Goal: Complete application form

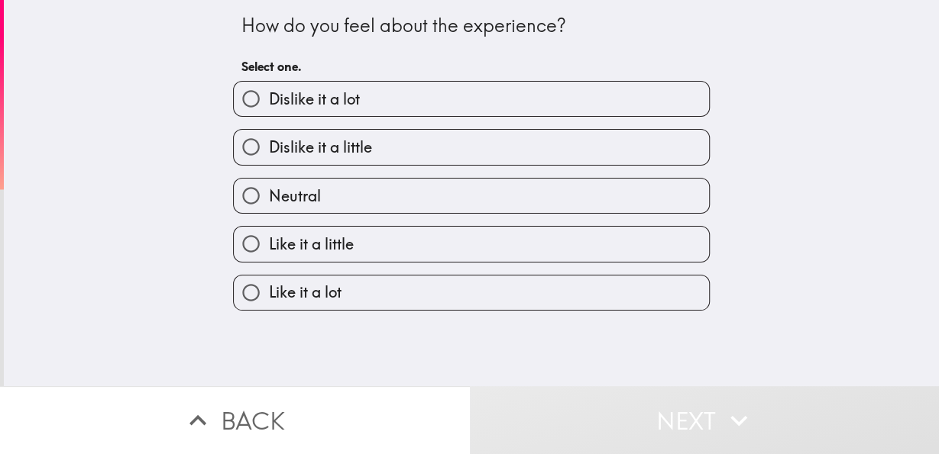
click at [373, 288] on label "Like it a lot" at bounding box center [471, 293] width 475 height 34
click at [268, 288] on input "Like it a lot" at bounding box center [251, 293] width 34 height 34
radio input "true"
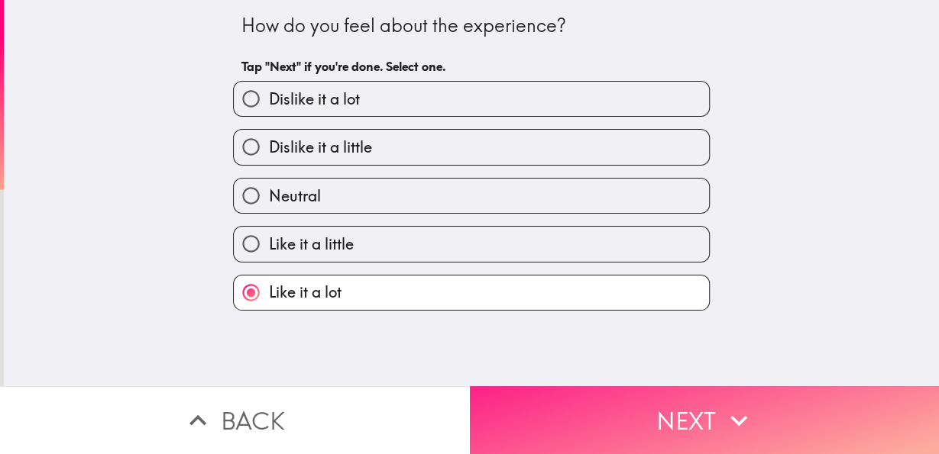
click at [538, 386] on button "Next" at bounding box center [705, 420] width 470 height 68
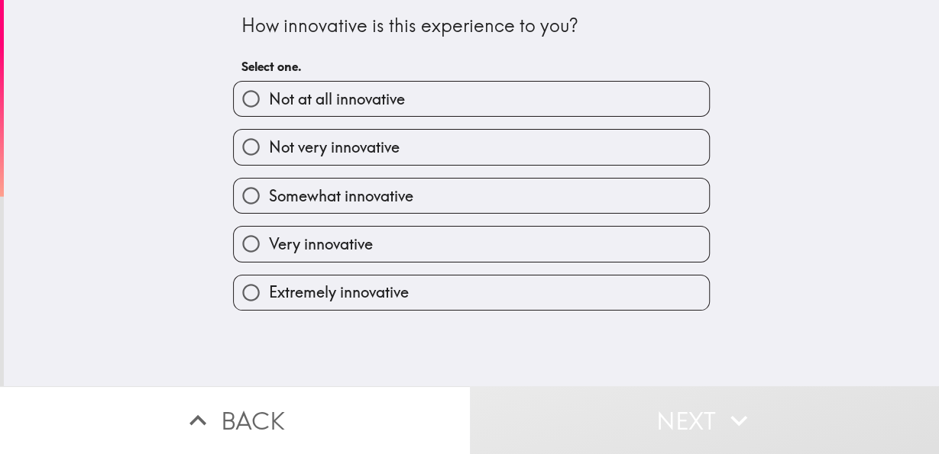
click at [425, 241] on label "Very innovative" at bounding box center [471, 244] width 475 height 34
click at [268, 241] on input "Very innovative" at bounding box center [251, 244] width 34 height 34
radio input "true"
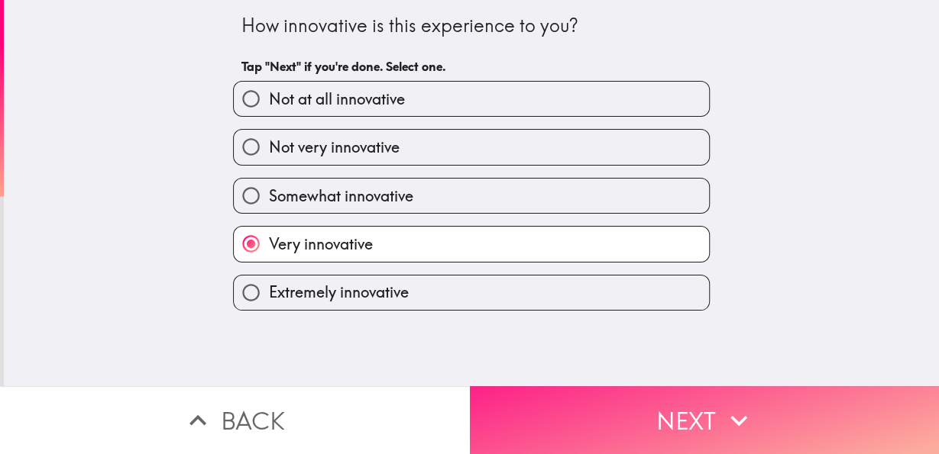
click at [587, 400] on button "Next" at bounding box center [705, 420] width 470 height 68
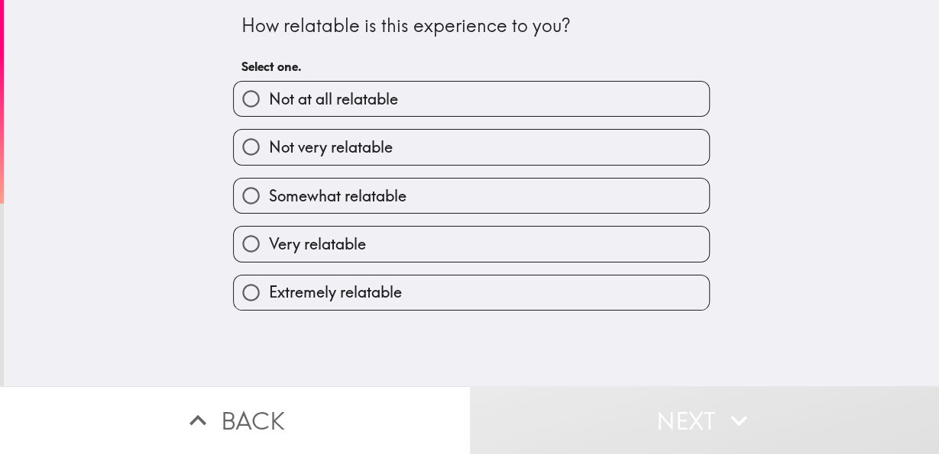
click at [459, 280] on label "Extremely relatable" at bounding box center [471, 293] width 475 height 34
click at [268, 280] on input "Extremely relatable" at bounding box center [251, 293] width 34 height 34
radio input "true"
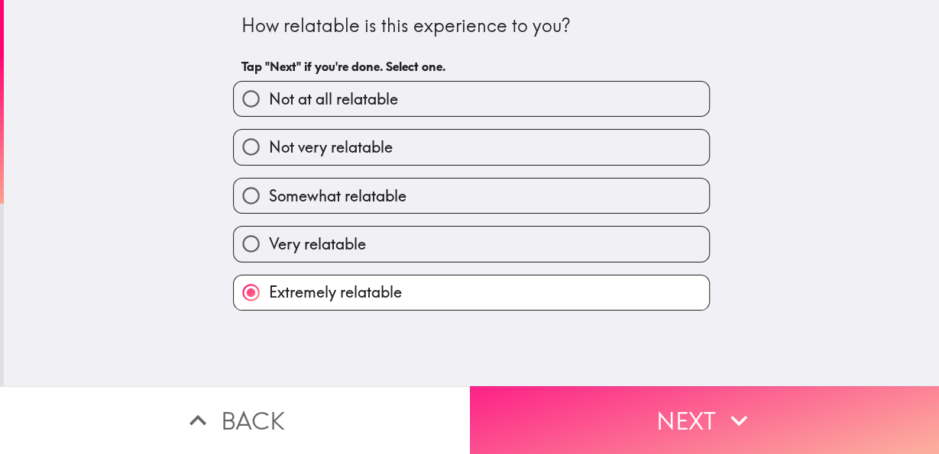
click at [572, 386] on button "Next" at bounding box center [705, 420] width 470 height 68
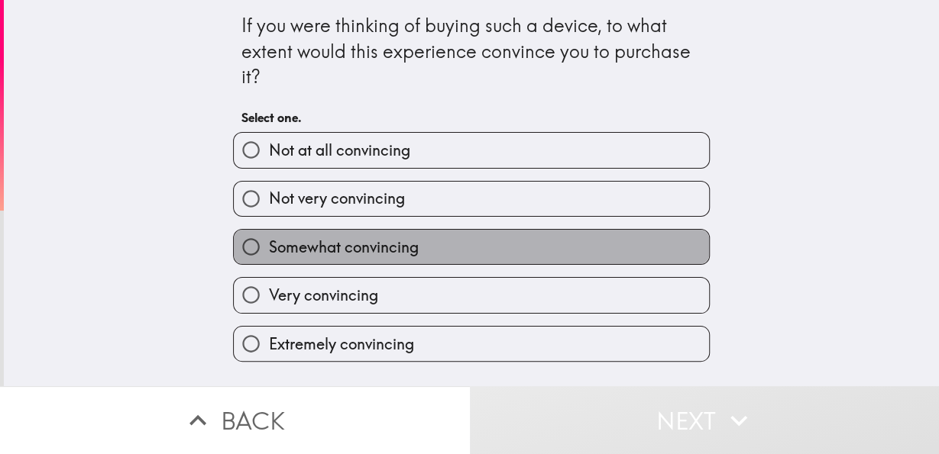
click at [430, 259] on label "Somewhat convincing" at bounding box center [471, 247] width 475 height 34
click at [268, 259] on input "Somewhat convincing" at bounding box center [251, 247] width 34 height 34
radio input "true"
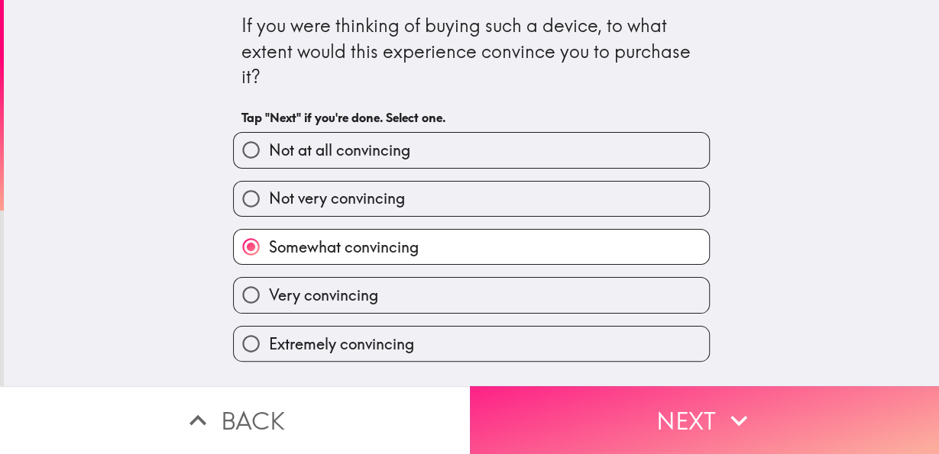
click at [623, 410] on button "Next" at bounding box center [705, 420] width 470 height 68
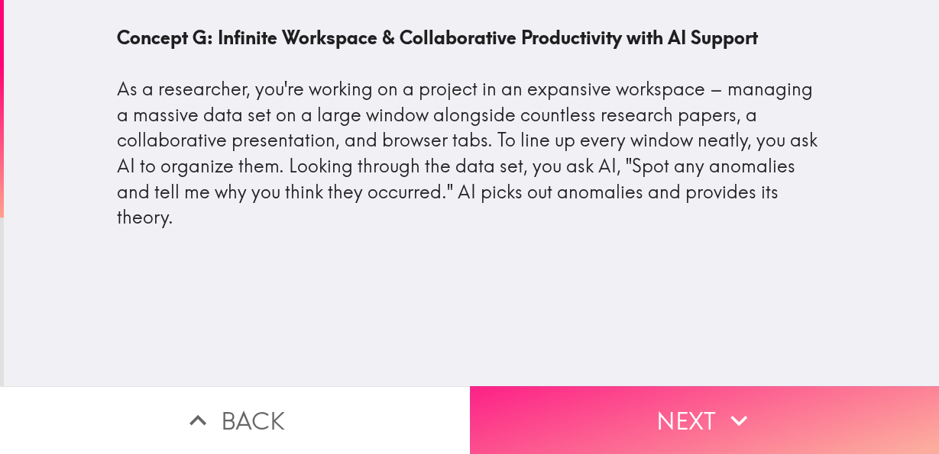
click at [622, 419] on button "Next" at bounding box center [705, 420] width 470 height 68
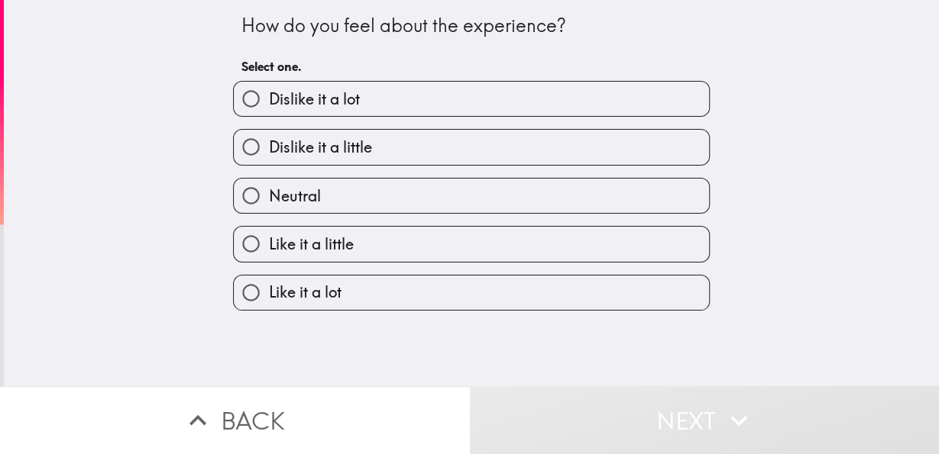
click at [351, 202] on label "Neutral" at bounding box center [471, 196] width 475 height 34
click at [268, 202] on input "Neutral" at bounding box center [251, 196] width 34 height 34
radio input "true"
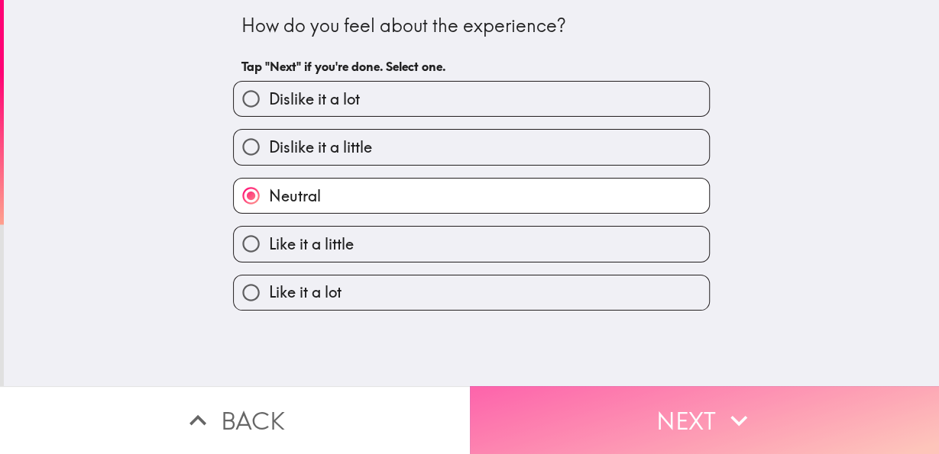
click at [589, 407] on button "Next" at bounding box center [705, 420] width 470 height 68
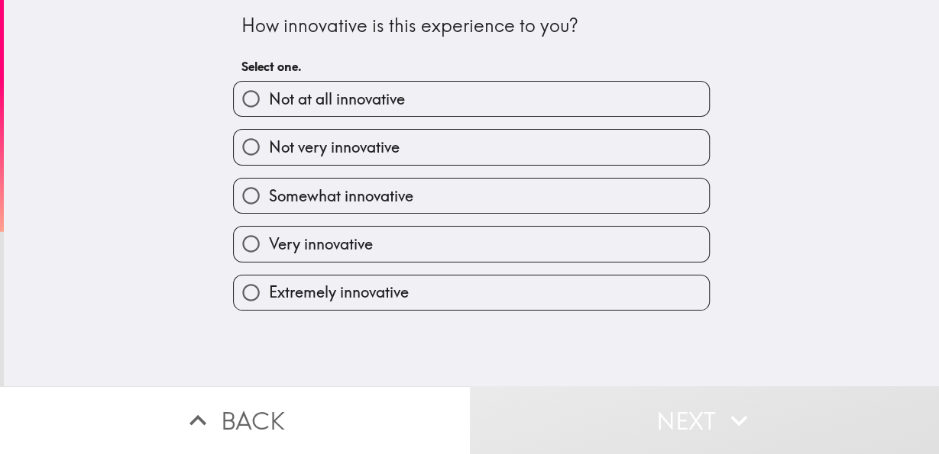
click at [402, 244] on label "Very innovative" at bounding box center [471, 244] width 475 height 34
click at [268, 244] on input "Very innovative" at bounding box center [251, 244] width 34 height 34
radio input "true"
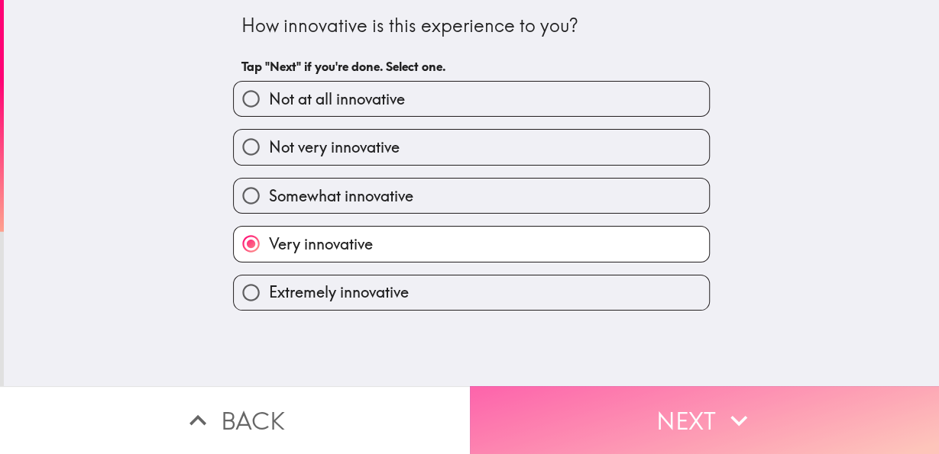
click at [589, 405] on button "Next" at bounding box center [705, 420] width 470 height 68
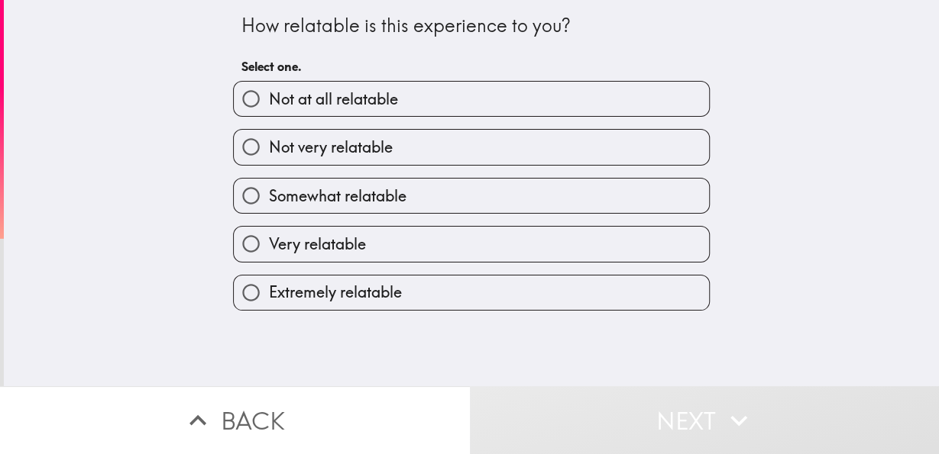
click at [473, 261] on label "Very relatable" at bounding box center [471, 244] width 475 height 34
click at [268, 261] on input "Very relatable" at bounding box center [251, 244] width 34 height 34
radio input "true"
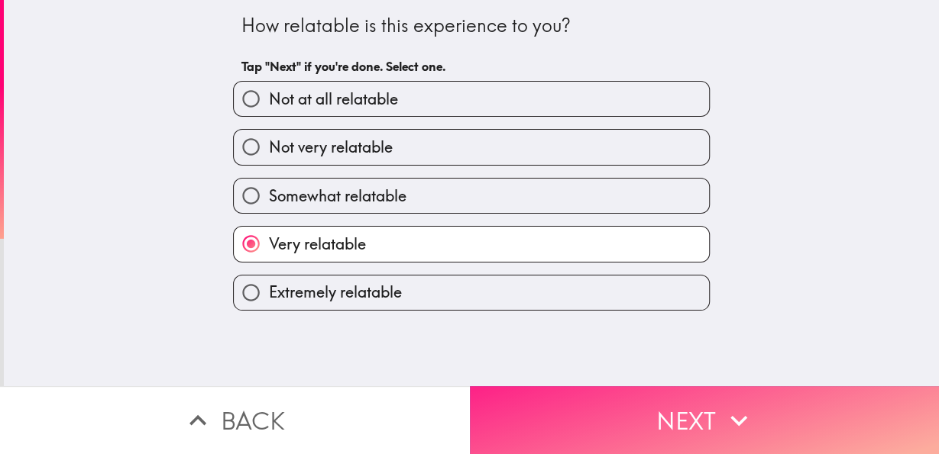
click at [541, 398] on button "Next" at bounding box center [705, 420] width 470 height 68
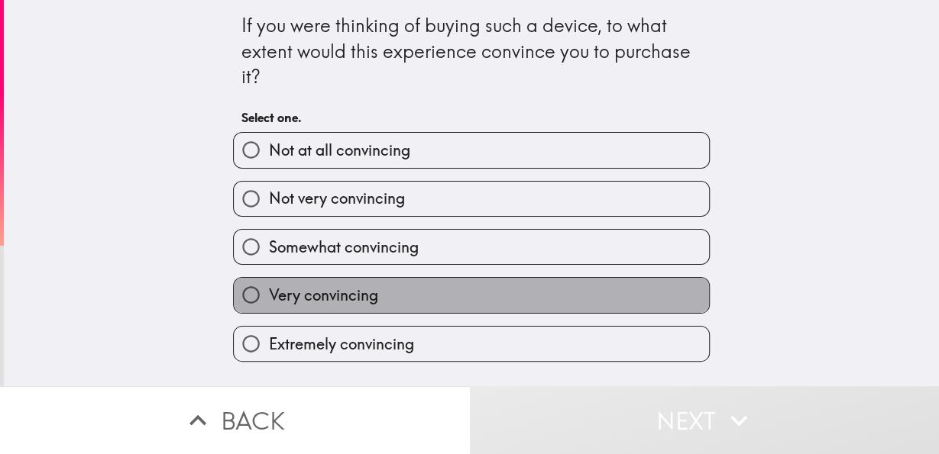
click at [430, 282] on label "Very convincing" at bounding box center [471, 295] width 475 height 34
click at [268, 282] on input "Very convincing" at bounding box center [251, 295] width 34 height 34
radio input "true"
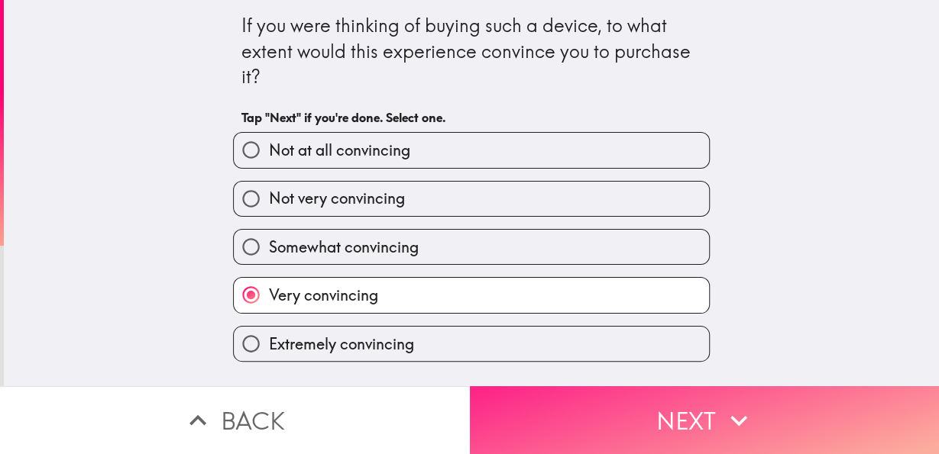
click at [603, 398] on button "Next" at bounding box center [705, 420] width 470 height 68
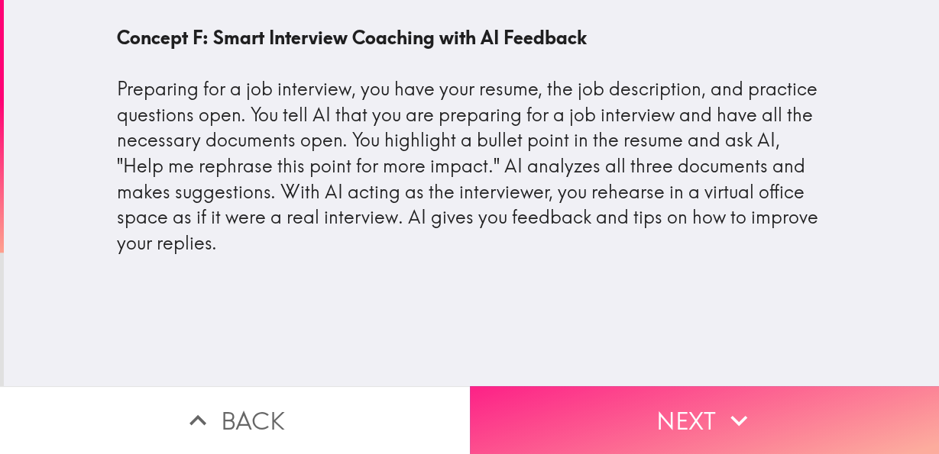
click at [612, 402] on button "Next" at bounding box center [705, 420] width 470 height 68
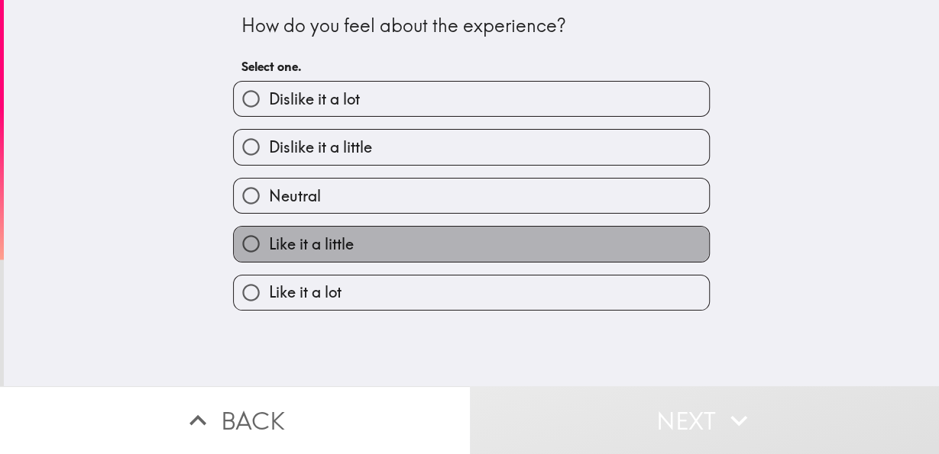
click at [430, 244] on label "Like it a little" at bounding box center [471, 244] width 475 height 34
click at [268, 244] on input "Like it a little" at bounding box center [251, 244] width 34 height 34
radio input "true"
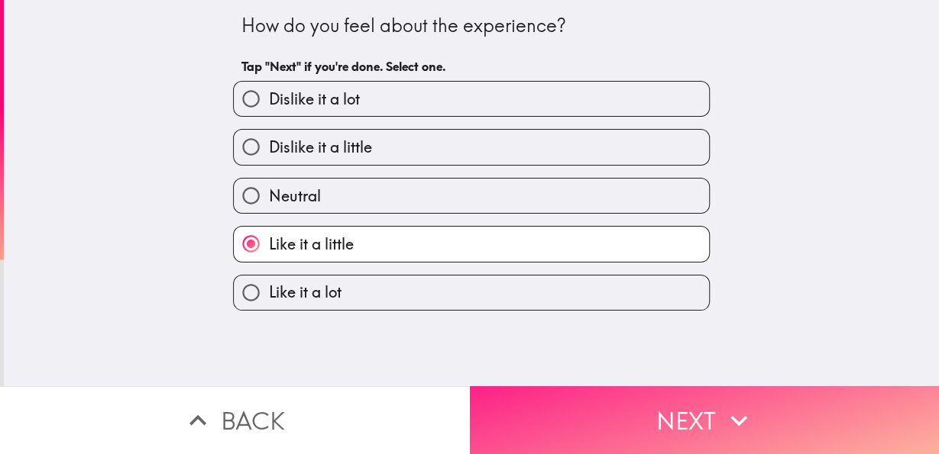
click at [557, 386] on button "Next" at bounding box center [705, 420] width 470 height 68
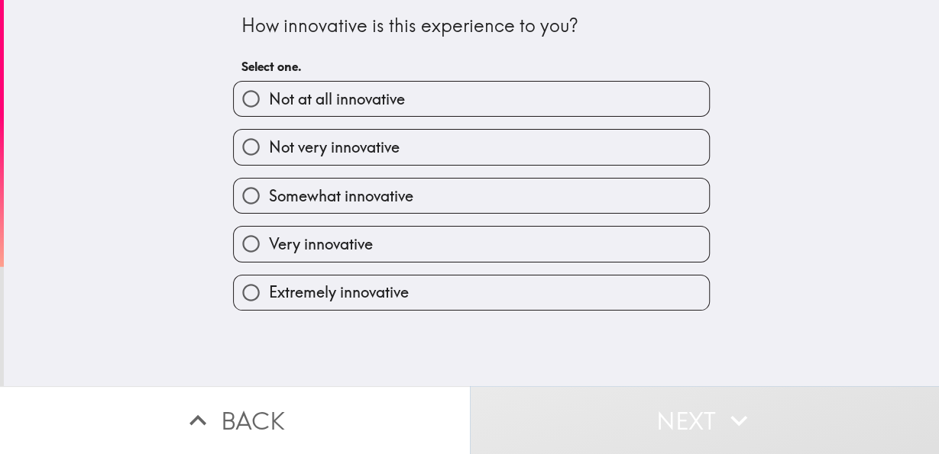
click at [616, 392] on button "Next" at bounding box center [705, 420] width 470 height 68
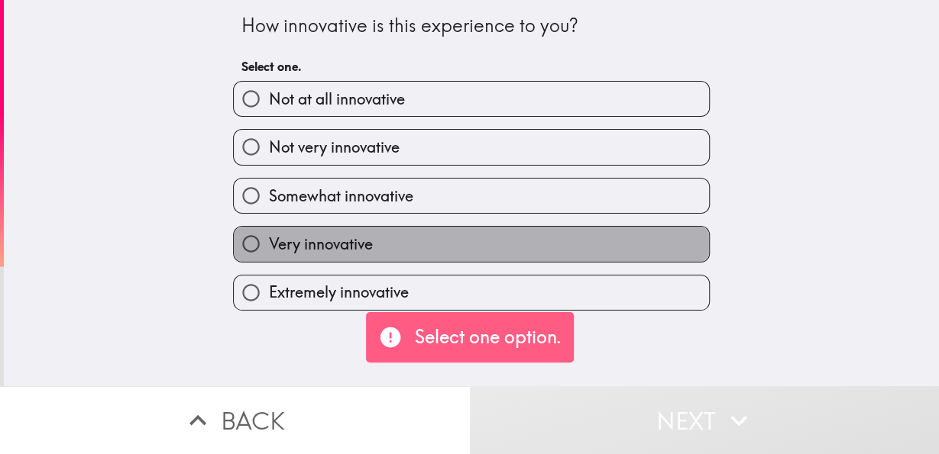
click at [540, 257] on label "Very innovative" at bounding box center [471, 244] width 475 height 34
click at [268, 257] on input "Very innovative" at bounding box center [251, 244] width 34 height 34
radio input "true"
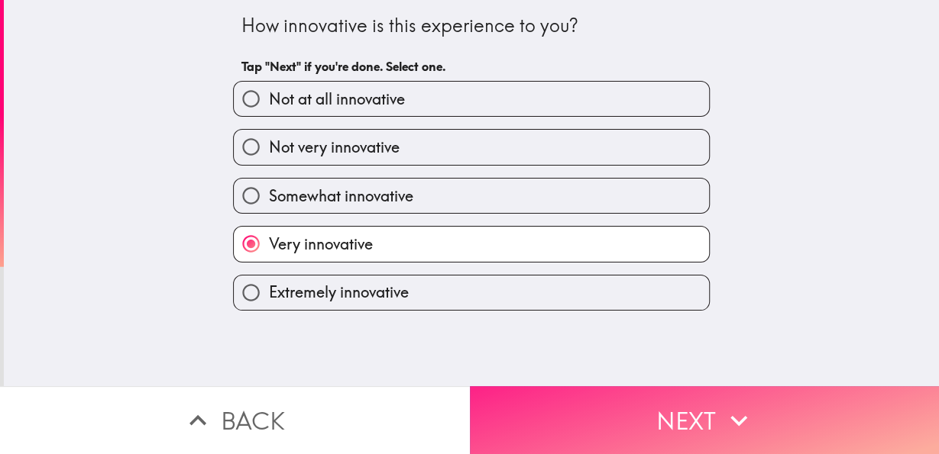
click at [567, 392] on button "Next" at bounding box center [705, 420] width 470 height 68
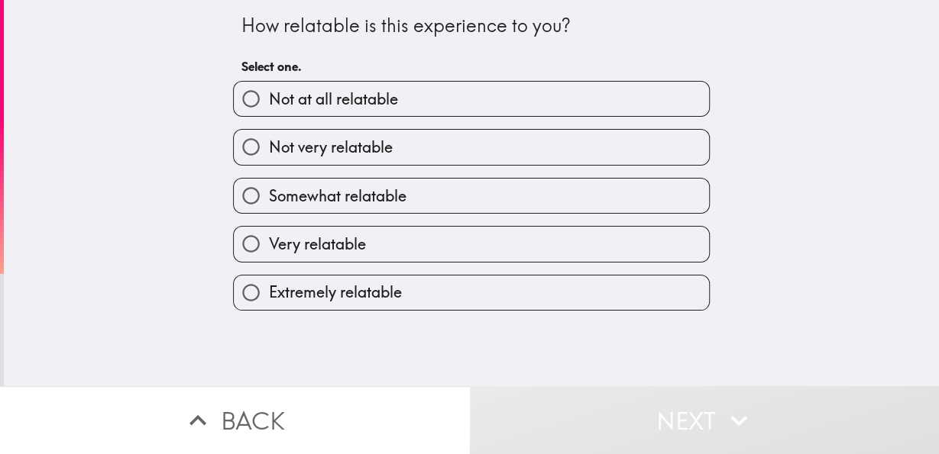
click at [468, 270] on div "Extremely relatable" at bounding box center [465, 287] width 489 height 48
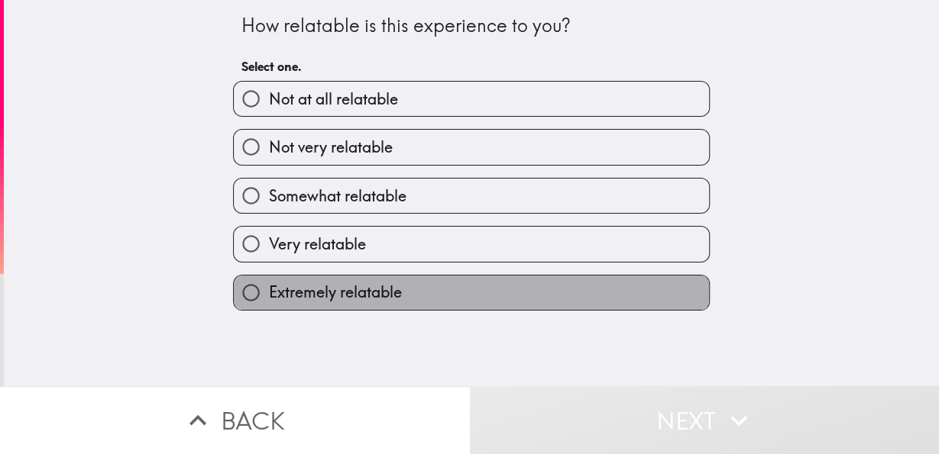
click at [499, 286] on label "Extremely relatable" at bounding box center [471, 293] width 475 height 34
click at [268, 286] on input "Extremely relatable" at bounding box center [251, 293] width 34 height 34
radio input "true"
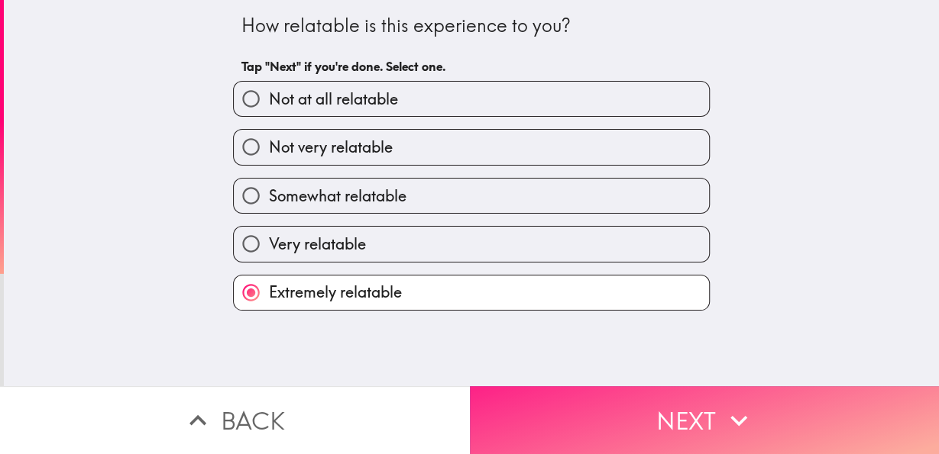
click at [566, 393] on button "Next" at bounding box center [705, 420] width 470 height 68
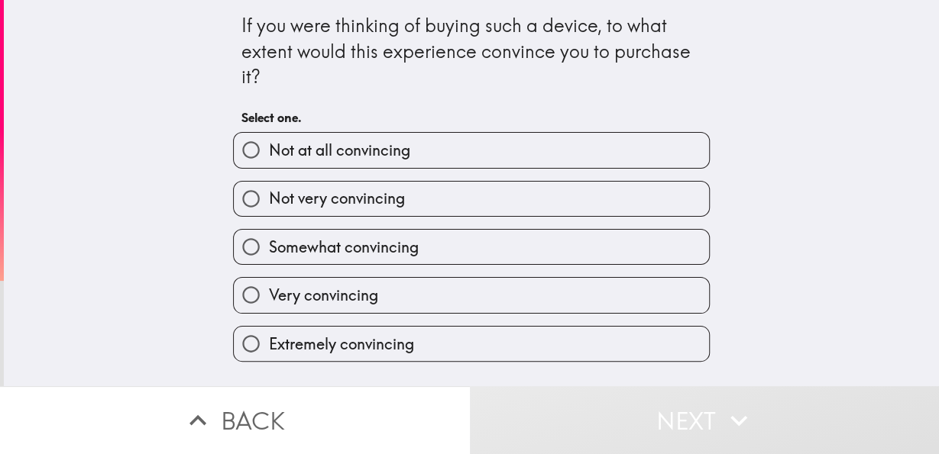
click at [421, 264] on label "Somewhat convincing" at bounding box center [471, 247] width 475 height 34
click at [268, 264] on input "Somewhat convincing" at bounding box center [251, 247] width 34 height 34
radio input "true"
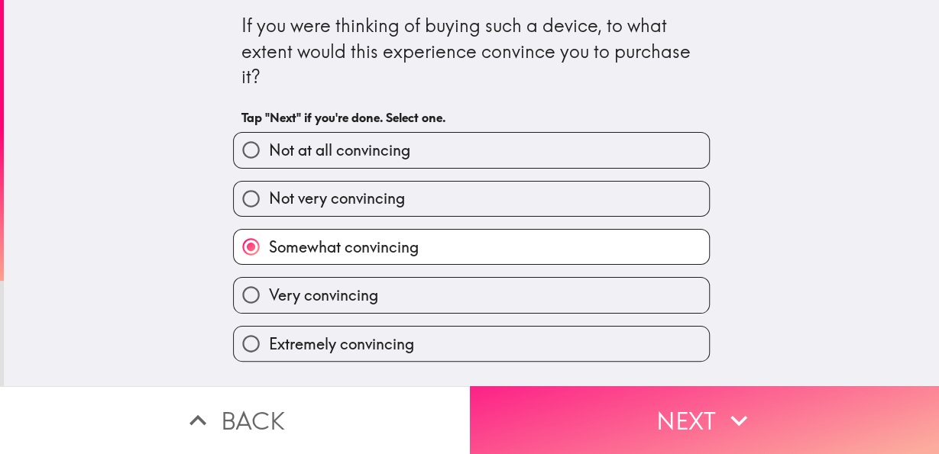
click at [526, 402] on button "Next" at bounding box center [705, 420] width 470 height 68
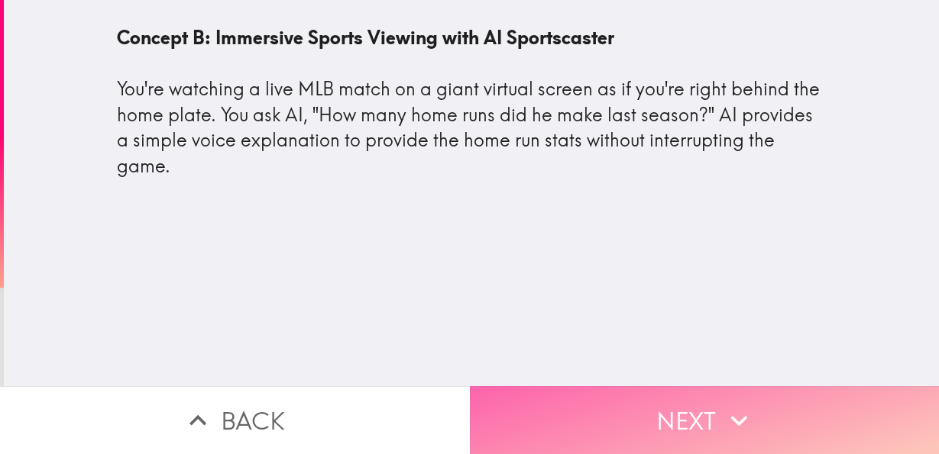
click at [530, 406] on button "Next" at bounding box center [705, 420] width 470 height 68
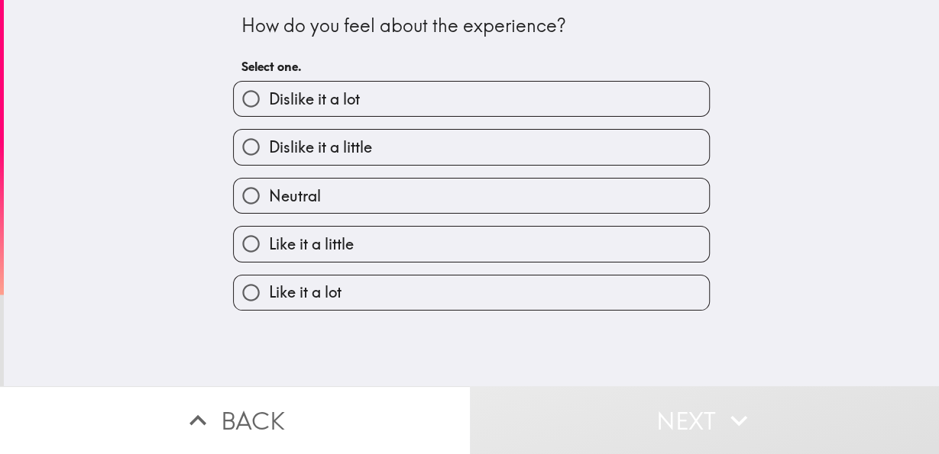
click at [396, 229] on label "Like it a little" at bounding box center [471, 244] width 475 height 34
click at [268, 229] on input "Like it a little" at bounding box center [251, 244] width 34 height 34
radio input "true"
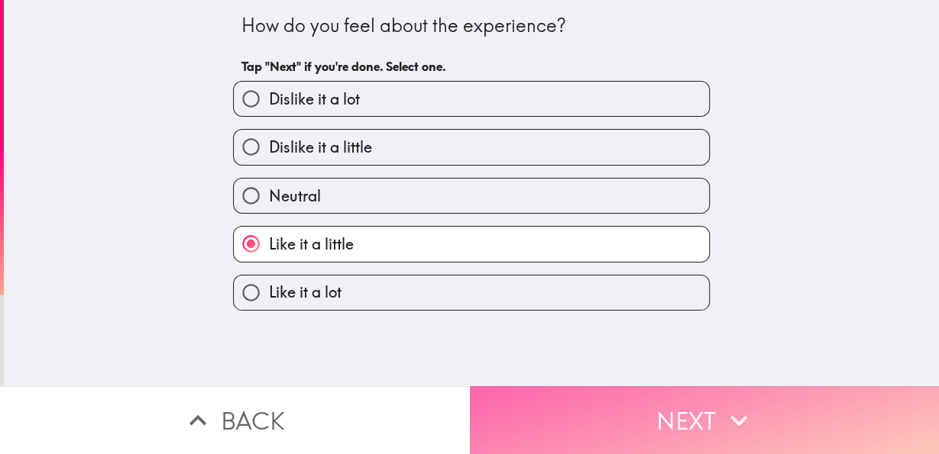
click at [531, 389] on button "Next" at bounding box center [705, 420] width 470 height 68
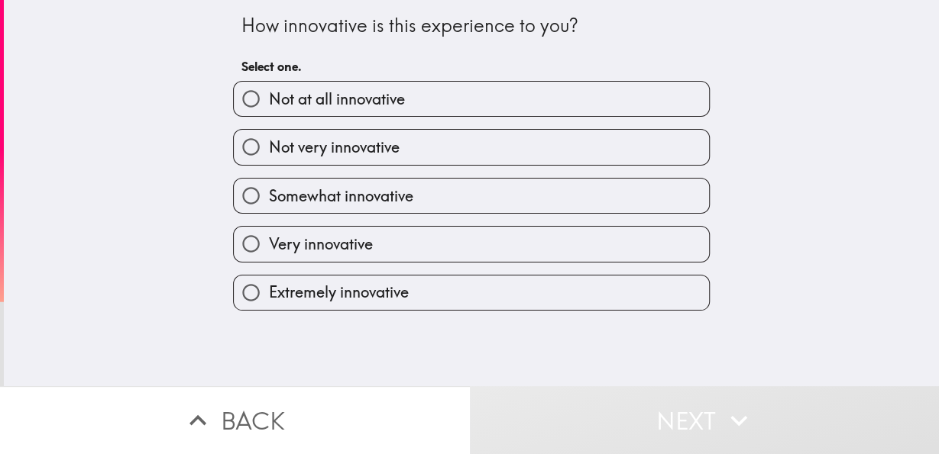
click at [364, 260] on label "Very innovative" at bounding box center [471, 244] width 475 height 34
click at [268, 260] on input "Very innovative" at bounding box center [251, 244] width 34 height 34
radio input "true"
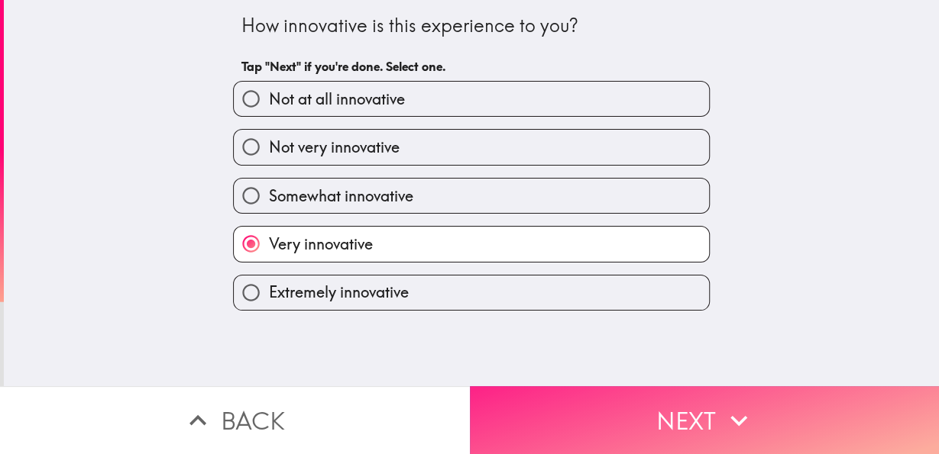
click at [562, 393] on button "Next" at bounding box center [705, 420] width 470 height 68
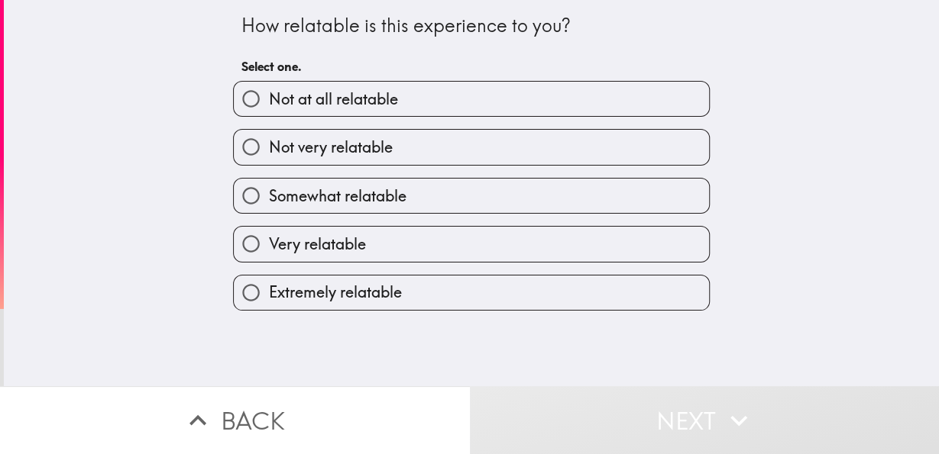
click at [420, 260] on label "Very relatable" at bounding box center [471, 244] width 475 height 34
click at [268, 260] on input "Very relatable" at bounding box center [251, 244] width 34 height 34
radio input "true"
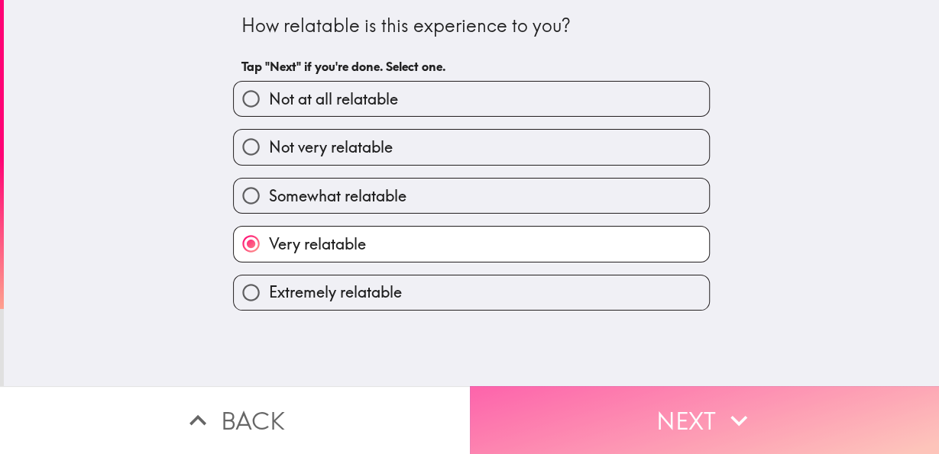
click at [526, 386] on button "Next" at bounding box center [705, 420] width 470 height 68
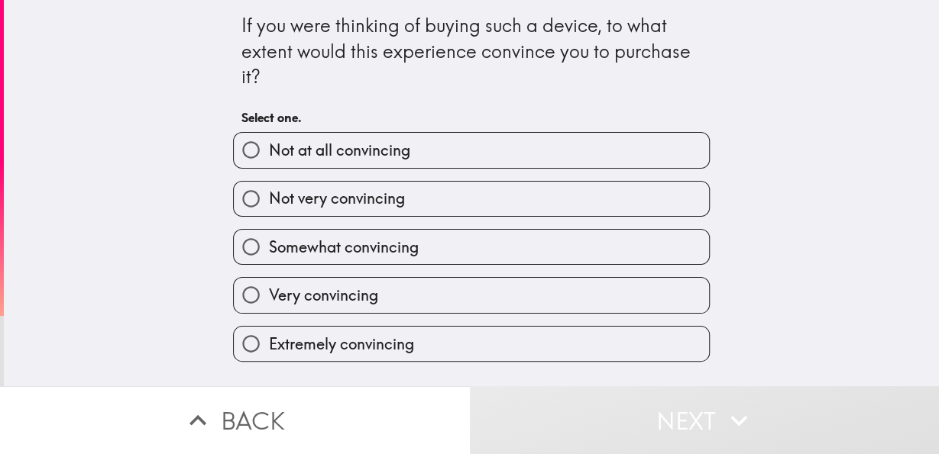
click at [437, 285] on label "Very convincing" at bounding box center [471, 295] width 475 height 34
click at [268, 285] on input "Very convincing" at bounding box center [251, 295] width 34 height 34
radio input "true"
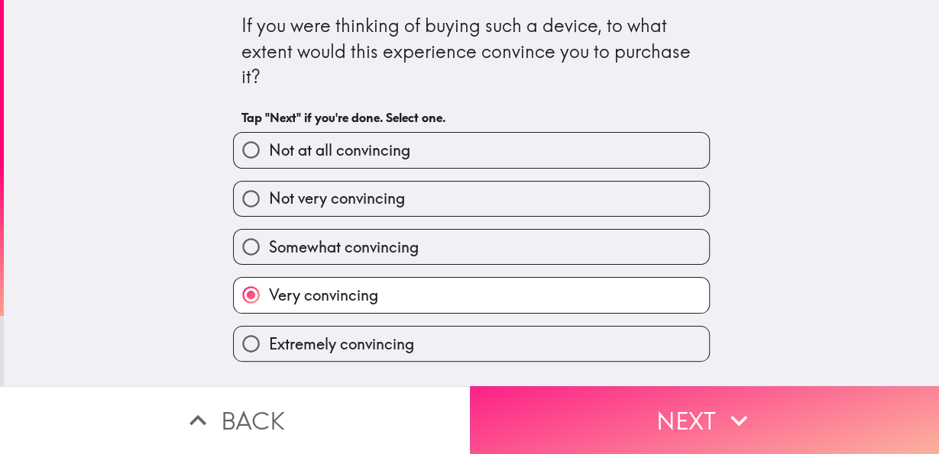
click at [567, 400] on button "Next" at bounding box center [705, 420] width 470 height 68
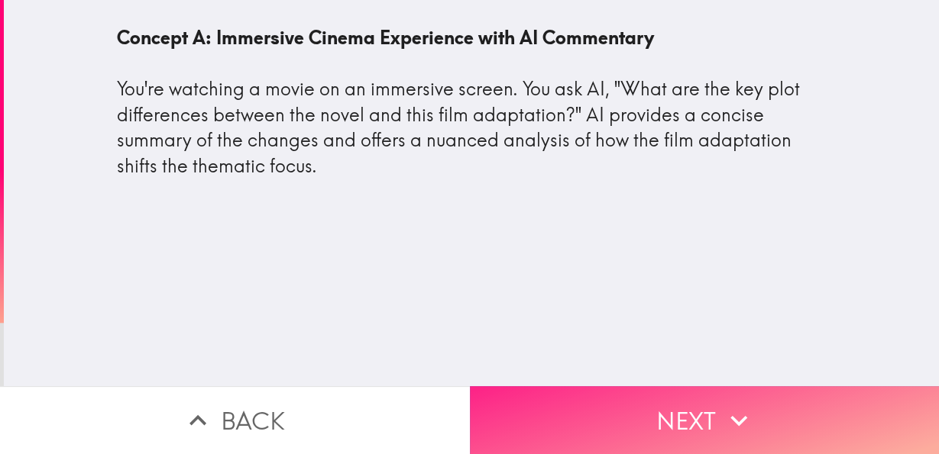
click at [647, 421] on button "Next" at bounding box center [705, 420] width 470 height 68
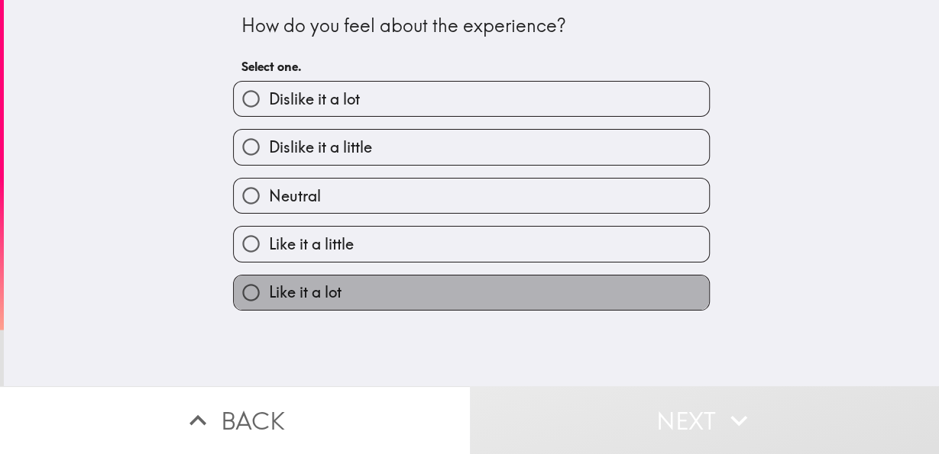
click at [422, 291] on label "Like it a lot" at bounding box center [471, 293] width 475 height 34
click at [268, 291] on input "Like it a lot" at bounding box center [251, 293] width 34 height 34
radio input "true"
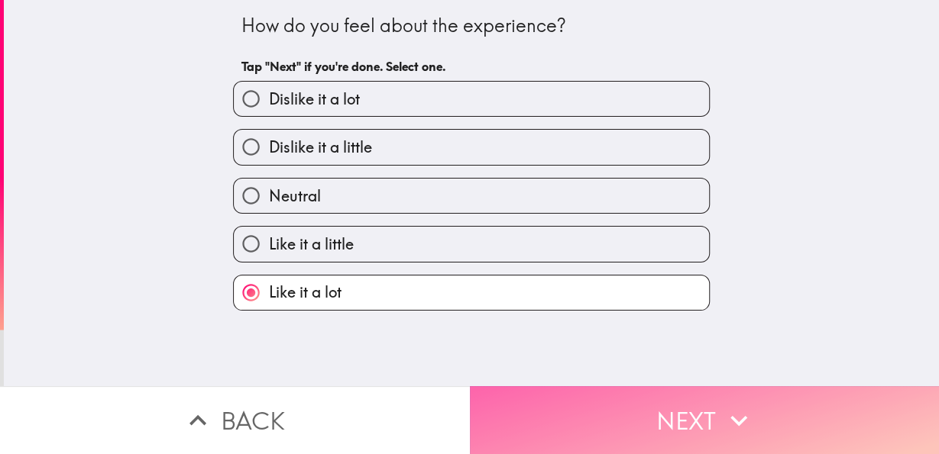
click at [614, 409] on button "Next" at bounding box center [705, 420] width 470 height 68
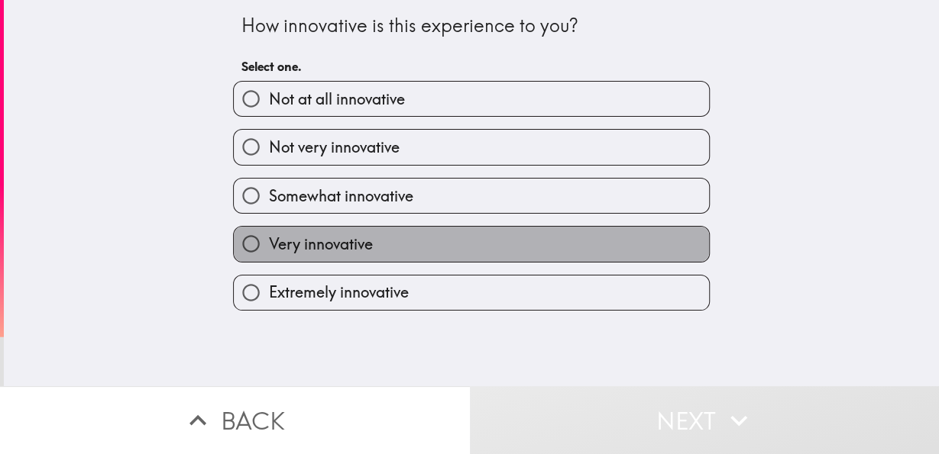
click at [412, 254] on label "Very innovative" at bounding box center [471, 244] width 475 height 34
click at [268, 254] on input "Very innovative" at bounding box center [251, 244] width 34 height 34
radio input "true"
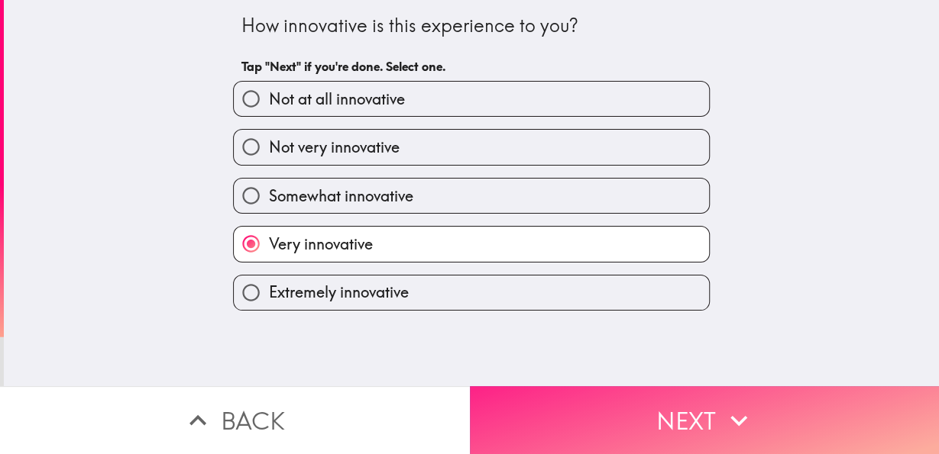
click at [554, 391] on button "Next" at bounding box center [705, 420] width 470 height 68
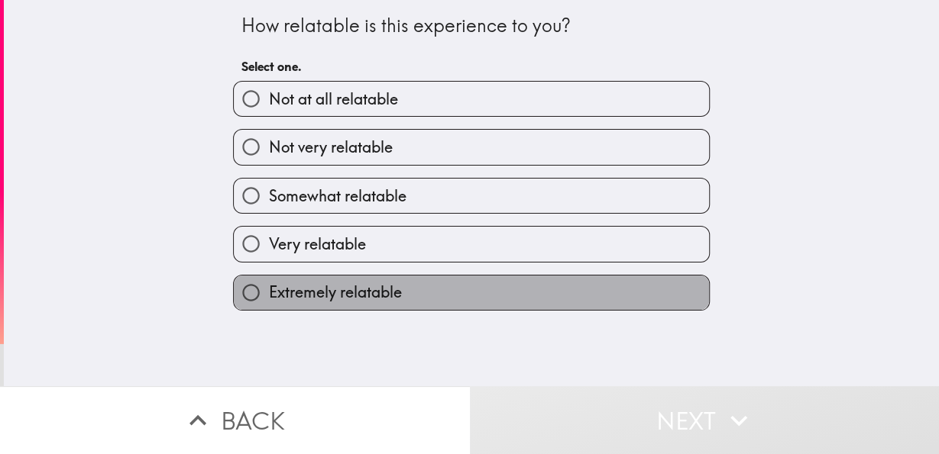
click at [421, 302] on label "Extremely relatable" at bounding box center [471, 293] width 475 height 34
click at [268, 302] on input "Extremely relatable" at bounding box center [251, 293] width 34 height 34
radio input "true"
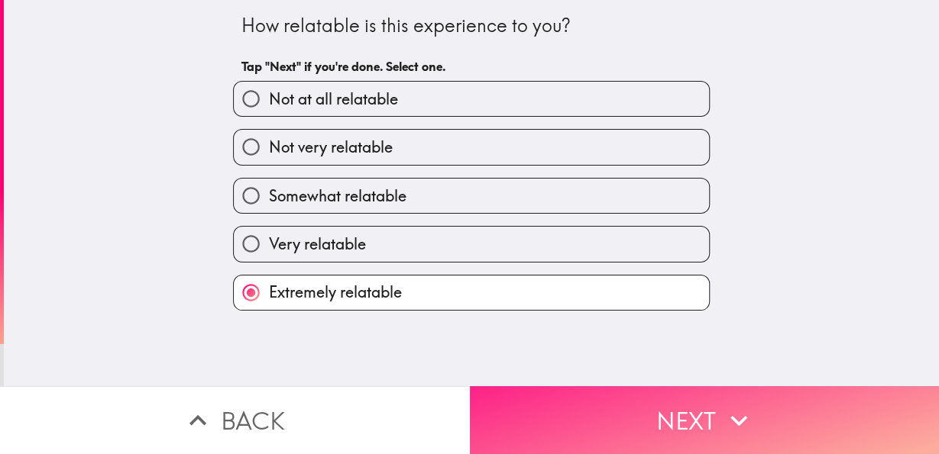
click at [603, 412] on button "Next" at bounding box center [705, 420] width 470 height 68
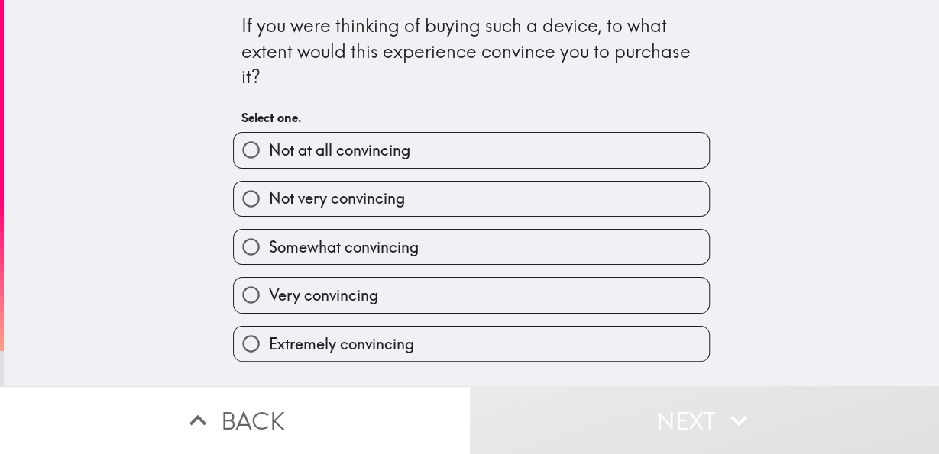
click at [474, 282] on label "Very convincing" at bounding box center [471, 295] width 475 height 34
click at [268, 282] on input "Very convincing" at bounding box center [251, 295] width 34 height 34
radio input "true"
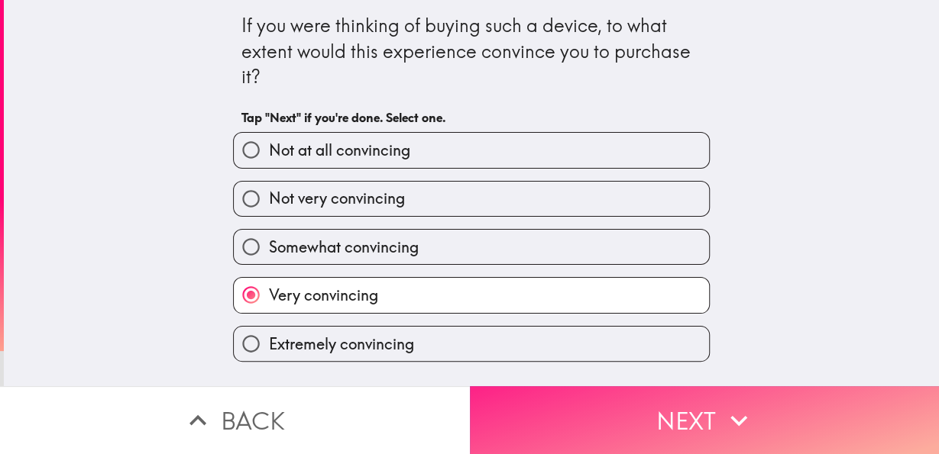
click at [566, 395] on button "Next" at bounding box center [705, 420] width 470 height 68
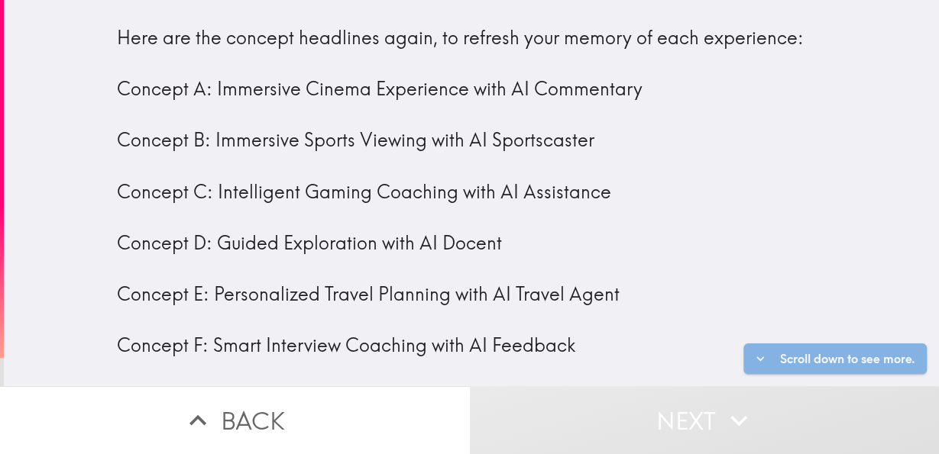
scroll to position [61, 0]
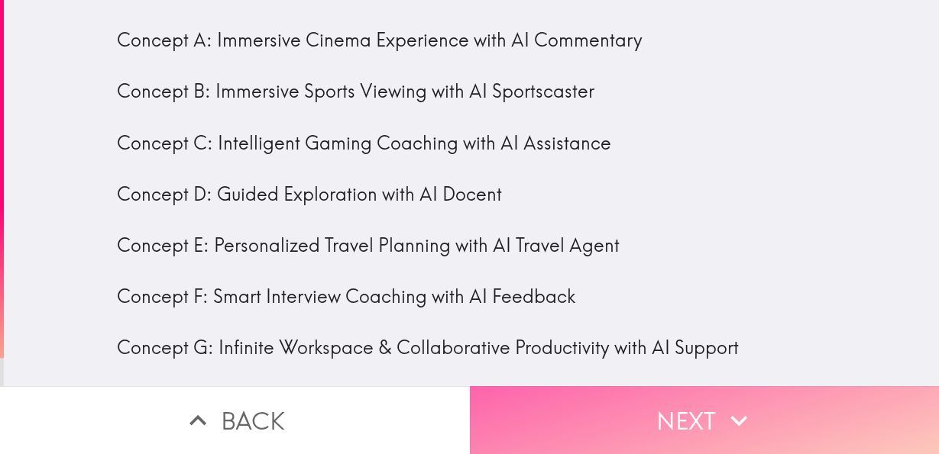
click at [614, 406] on button "Next" at bounding box center [705, 420] width 470 height 68
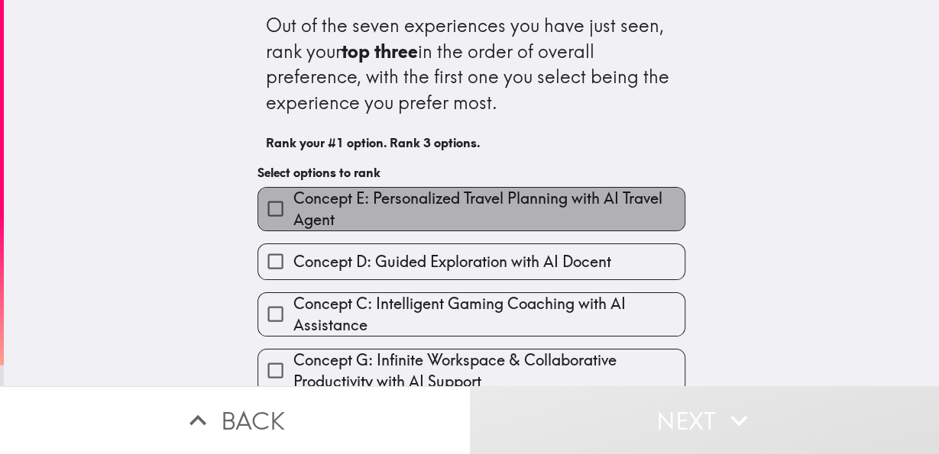
click at [451, 230] on span "Concept E: Personalized Travel Planning with AI Travel Agent" at bounding box center [488, 209] width 392 height 43
click at [292, 226] on input "Concept E: Personalized Travel Planning with AI Travel Agent" at bounding box center [275, 209] width 34 height 34
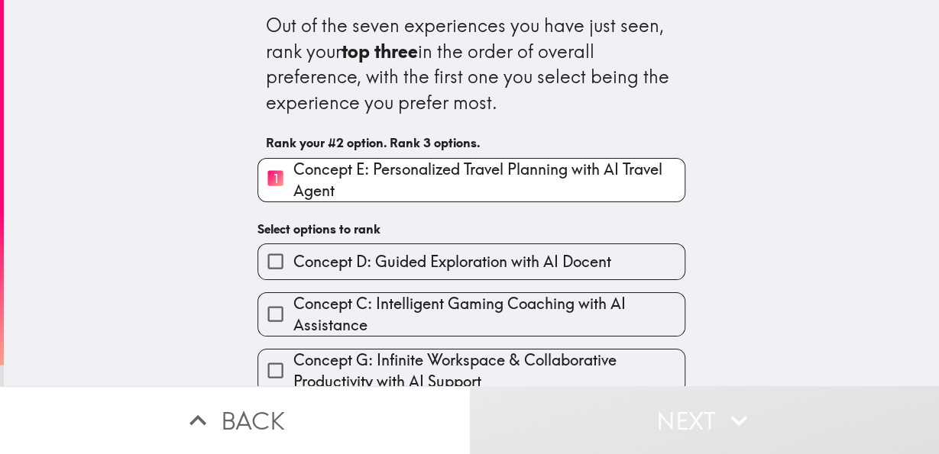
click at [464, 336] on span "Concept C: Intelligent Gaming Coaching with AI Assistance" at bounding box center [488, 314] width 392 height 43
click at [292, 331] on input "Concept C: Intelligent Gaming Coaching with AI Assistance" at bounding box center [275, 314] width 34 height 34
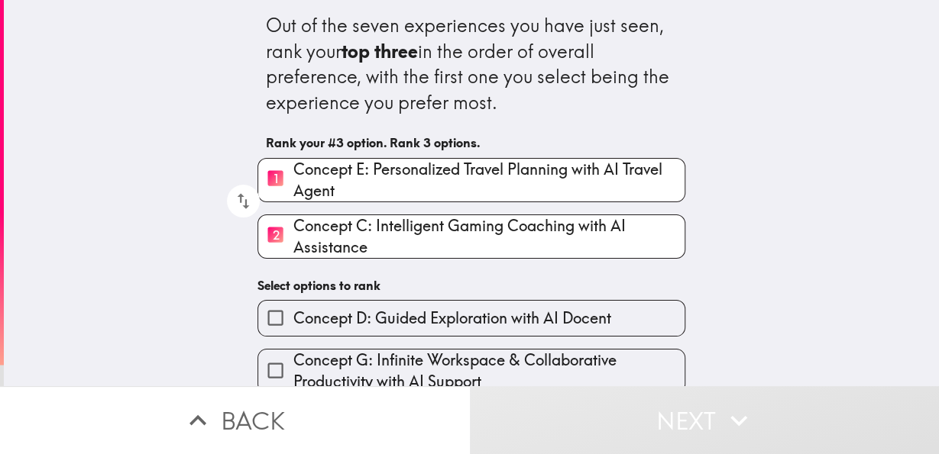
scroll to position [184, 0]
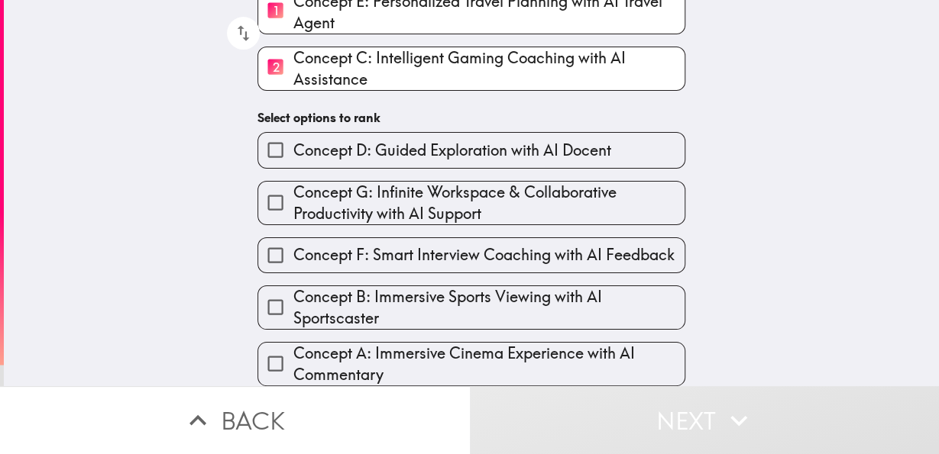
click at [525, 296] on span "Concept B: Immersive Sports Viewing with AI Sportscaster" at bounding box center [488, 307] width 392 height 43
click at [292, 296] on input "Concept B: Immersive Sports Viewing with AI Sportscaster" at bounding box center [275, 307] width 34 height 34
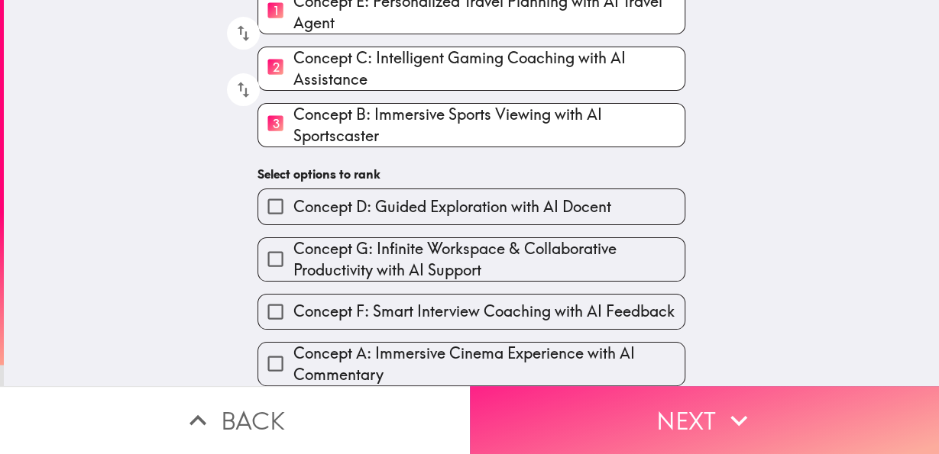
click at [590, 402] on button "Next" at bounding box center [705, 420] width 470 height 68
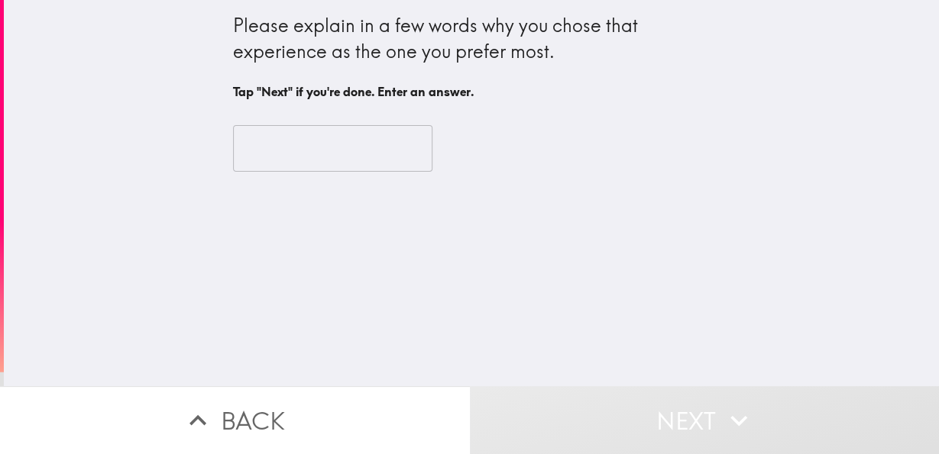
click at [354, 160] on input "text" at bounding box center [332, 148] width 199 height 47
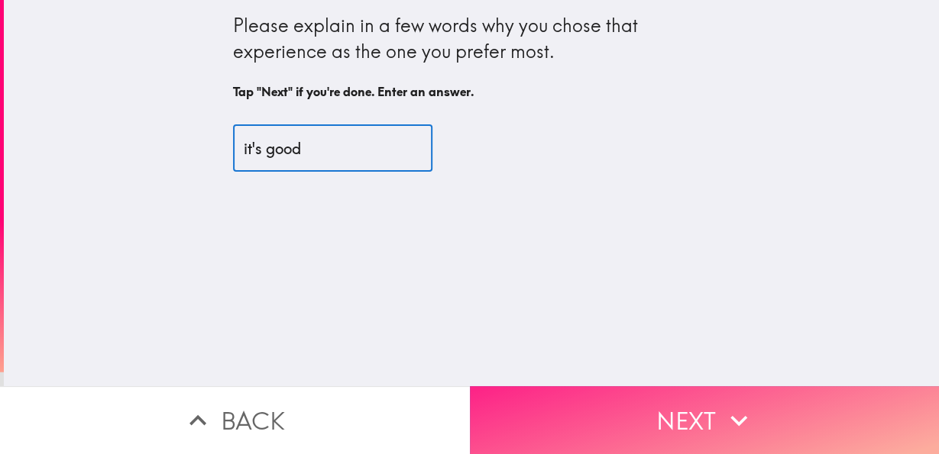
type input "it's good"
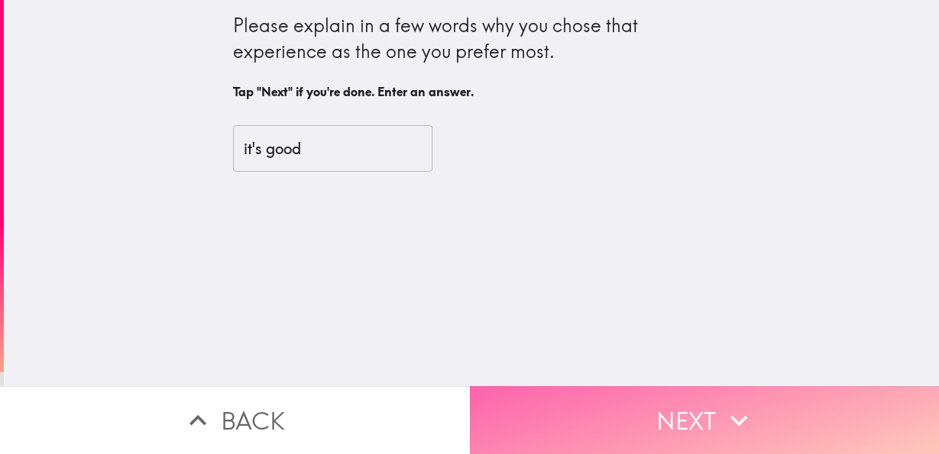
click at [581, 402] on button "Next" at bounding box center [705, 420] width 470 height 68
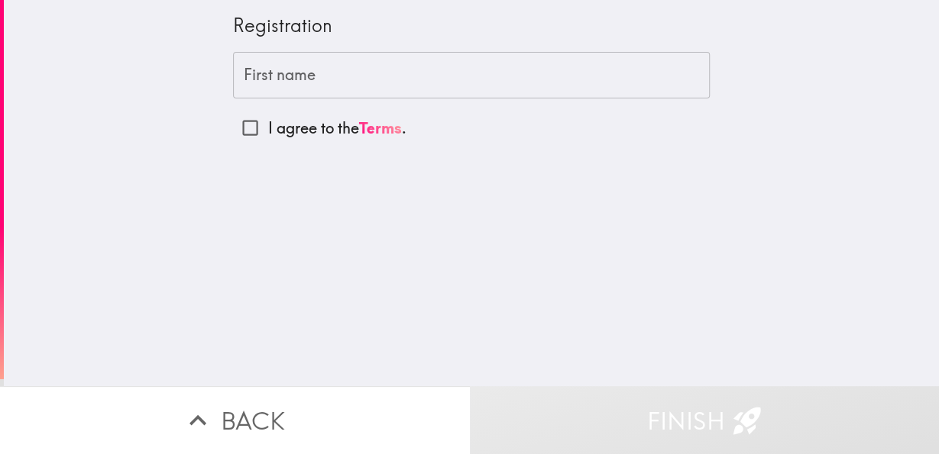
click at [296, 76] on input "First name" at bounding box center [471, 75] width 477 height 47
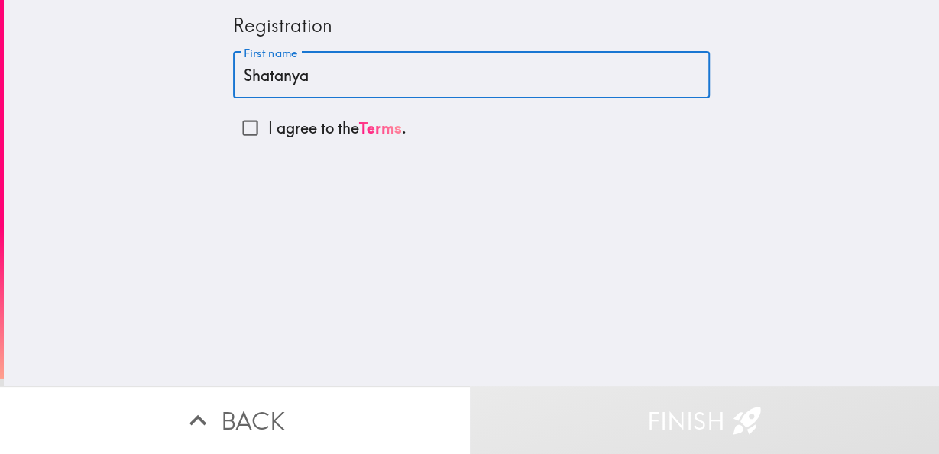
type input "Shatanya"
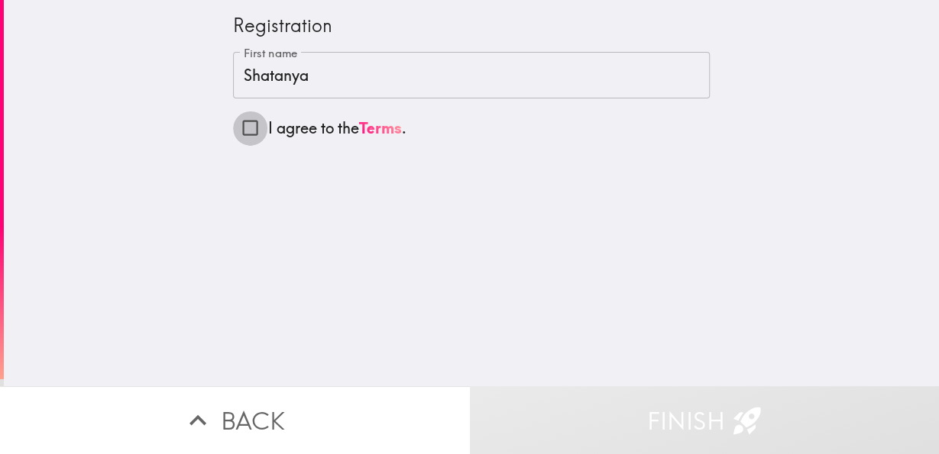
click at [233, 131] on input "I agree to the Terms ." at bounding box center [250, 128] width 34 height 34
checkbox input "true"
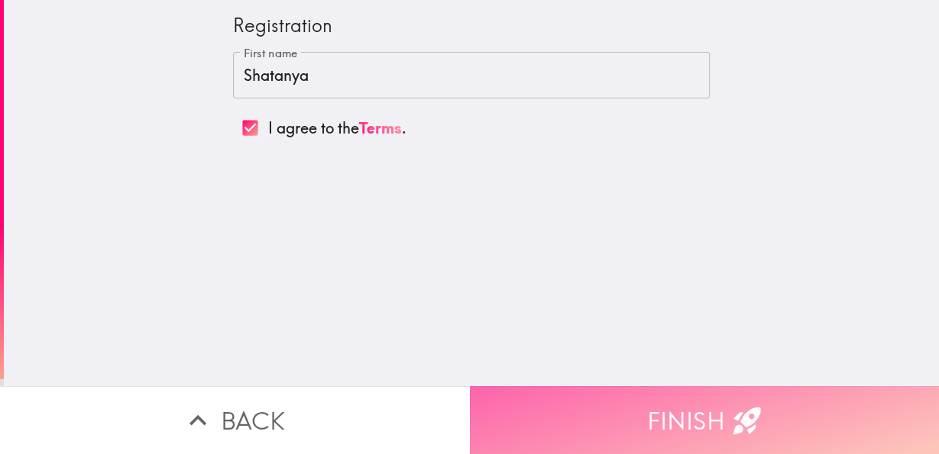
click at [612, 409] on button "Finish" at bounding box center [705, 420] width 470 height 68
